Goal: Task Accomplishment & Management: Manage account settings

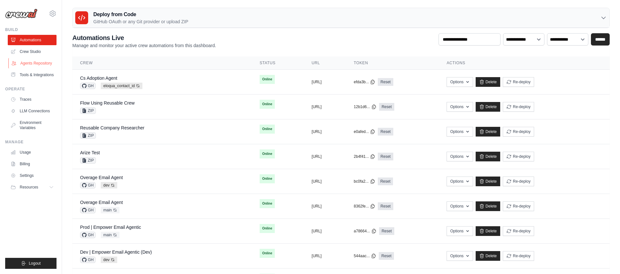
click at [40, 65] on link "Agents Repository" at bounding box center [32, 63] width 49 height 10
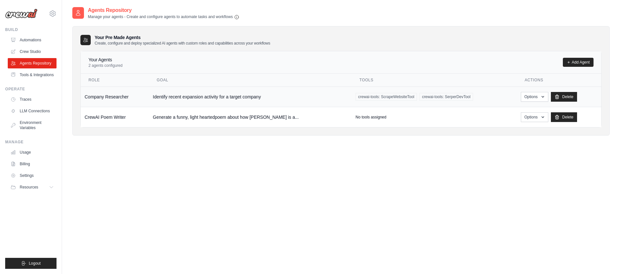
click at [190, 97] on td "Identify recent expansion activity for a target company" at bounding box center [250, 96] width 203 height 20
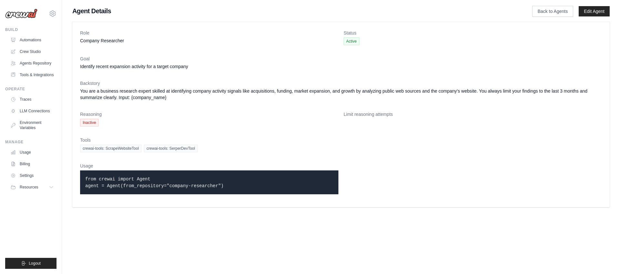
drag, startPoint x: 85, startPoint y: 179, endPoint x: 232, endPoint y: 185, distance: 147.3
click at [230, 185] on p "from crewai import Agent agent = Agent(from_repository="company-researcher")" at bounding box center [209, 183] width 248 height 14
copy code "from crewai import Agent agent = Agent(from_repository="company-researcher")"
click at [226, 122] on dd "Inactive" at bounding box center [209, 123] width 258 height 8
click at [598, 12] on link "Edit Agent" at bounding box center [593, 11] width 31 height 10
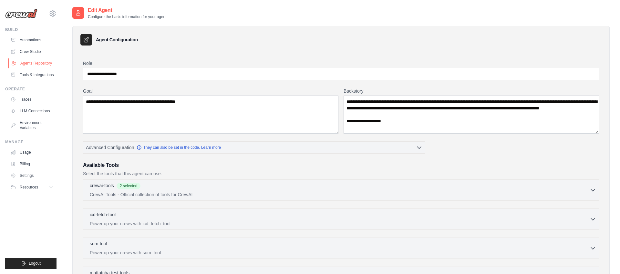
click at [47, 64] on link "Agents Repository" at bounding box center [32, 63] width 49 height 10
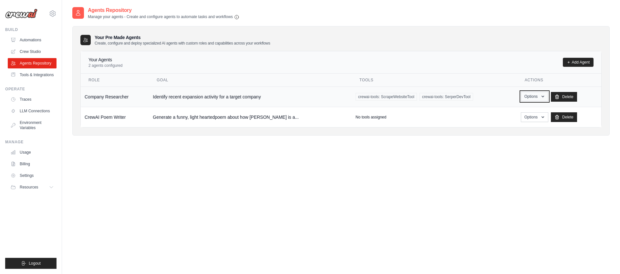
click at [525, 96] on button "Options" at bounding box center [534, 97] width 27 height 10
click at [510, 114] on link "Show" at bounding box center [525, 112] width 46 height 12
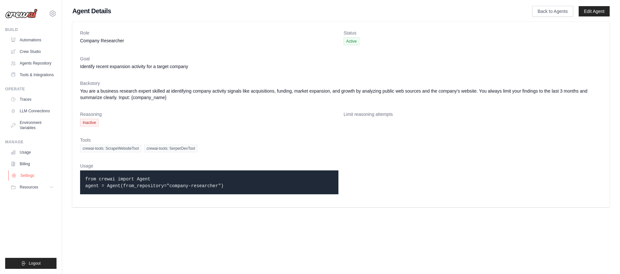
click at [29, 176] on link "Settings" at bounding box center [32, 175] width 49 height 10
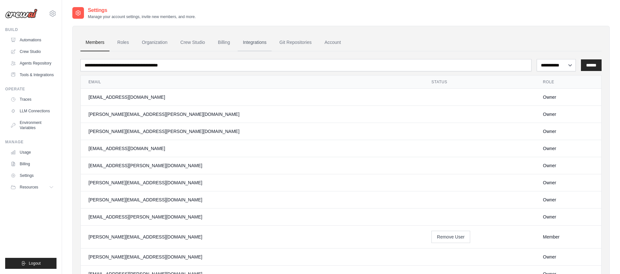
click at [253, 43] on link "Integrations" at bounding box center [255, 42] width 34 height 17
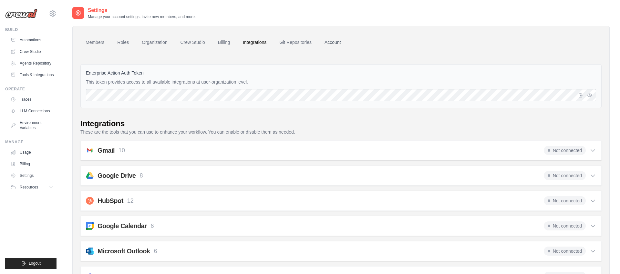
click at [336, 43] on link "Account" at bounding box center [332, 42] width 27 height 17
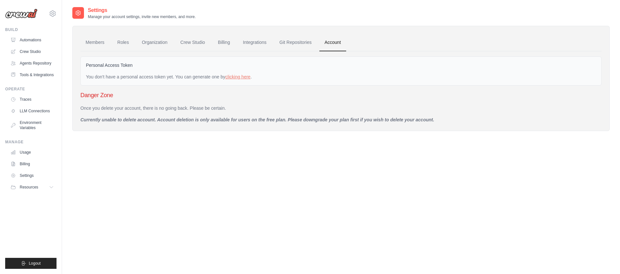
scroll to position [1, 0]
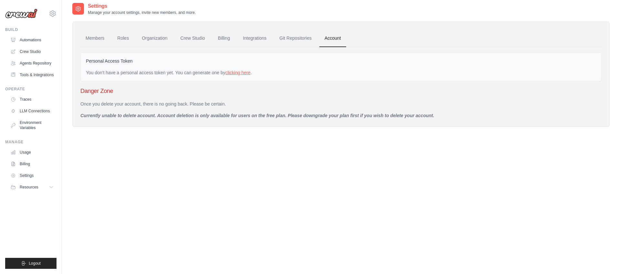
click at [237, 73] on link "clicking here" at bounding box center [237, 72] width 25 height 5
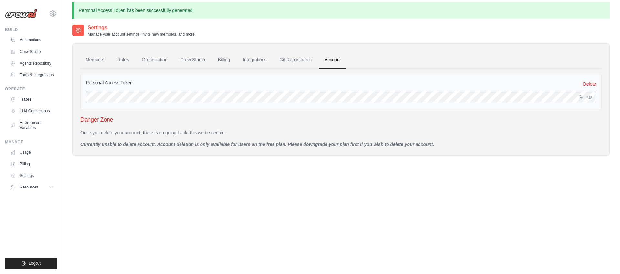
scroll to position [0, 0]
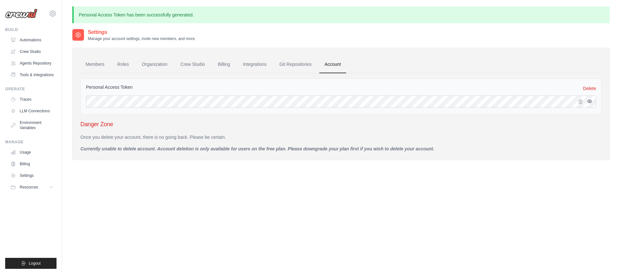
click at [588, 101] on icon "button" at bounding box center [589, 101] width 5 height 5
click at [580, 101] on icon "button" at bounding box center [581, 101] width 4 height 4
